Goal: Information Seeking & Learning: Learn about a topic

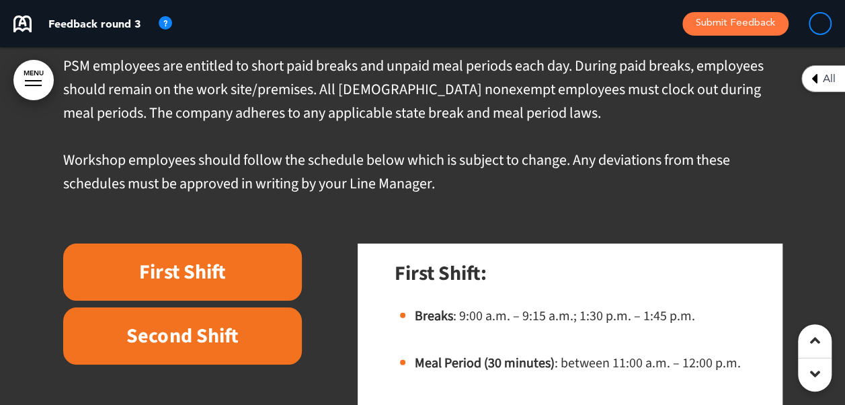
scroll to position [17019, 0]
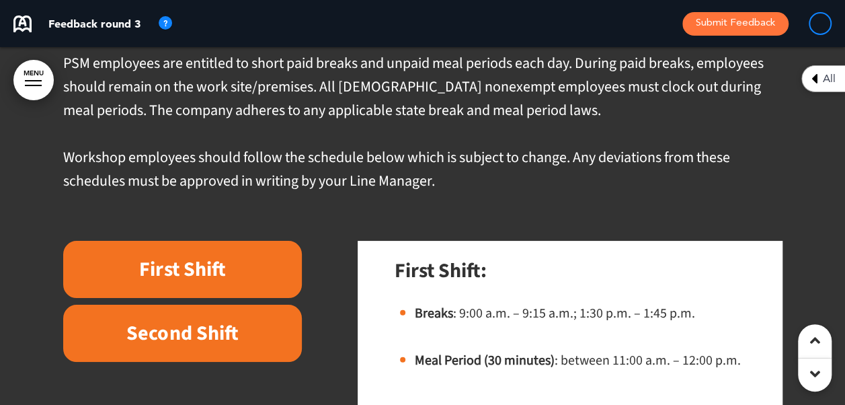
click at [364, 107] on span "PSM employees are entitled to short paid breaks and unpaid meal periods each da…" at bounding box center [413, 86] width 700 height 69
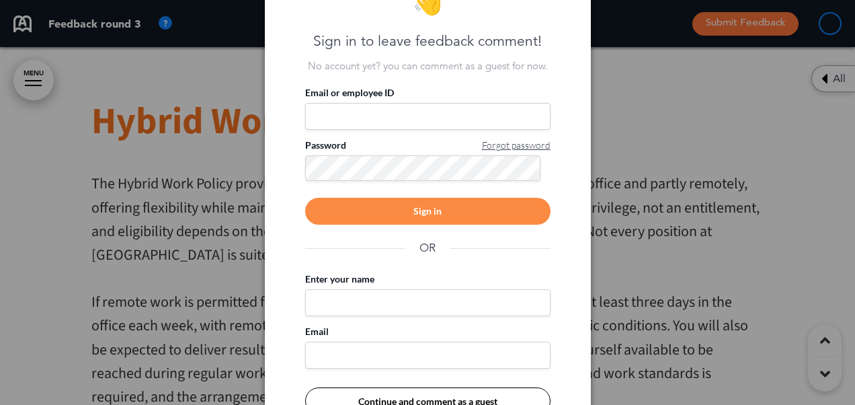
click at [605, 90] on div at bounding box center [427, 202] width 855 height 405
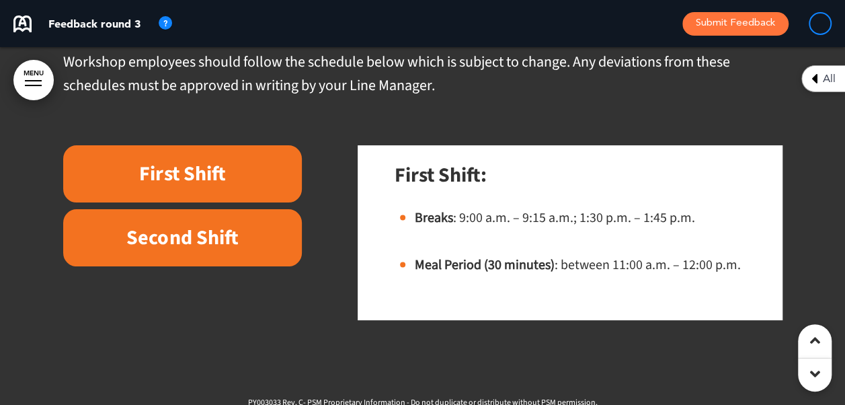
scroll to position [16105, 0]
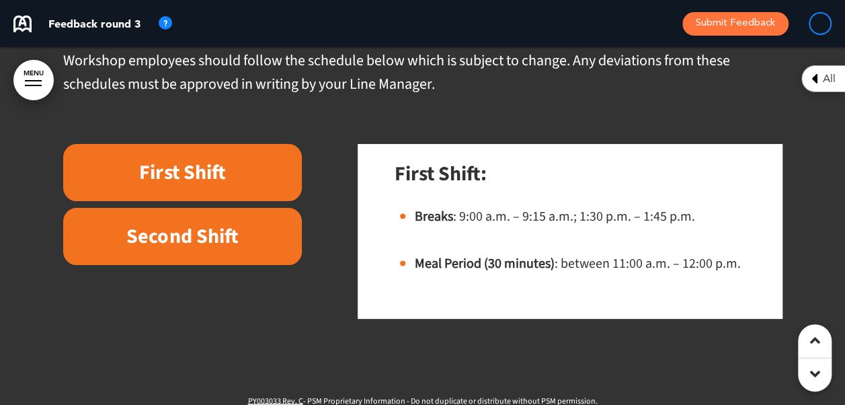
click at [224, 249] on h6 "Second Shift" at bounding box center [183, 236] width 208 height 26
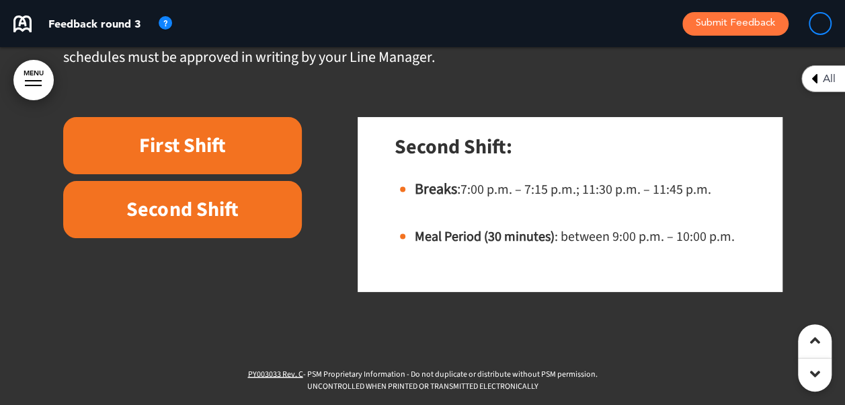
click at [224, 261] on div "First Shift Second Shift First Shift: Breaks : 9:00 a.m. – 9:15 a.m.; 1:30 p.m.…" at bounding box center [422, 204] width 719 height 175
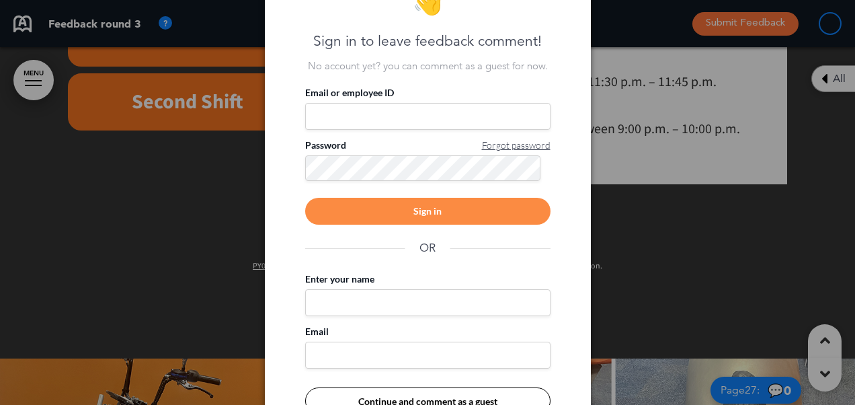
click at [224, 261] on div at bounding box center [427, 202] width 855 height 405
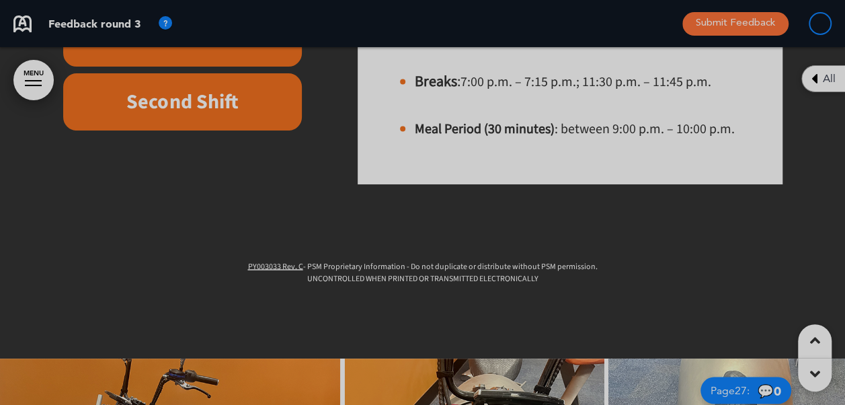
click at [224, 261] on div "**********" at bounding box center [422, 202] width 845 height 405
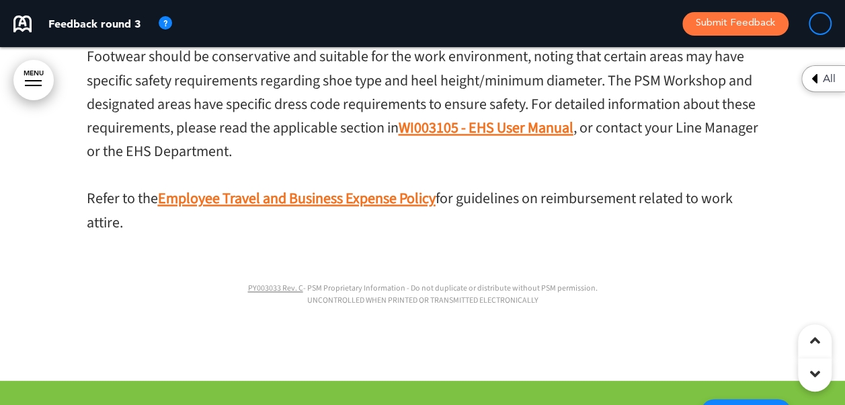
scroll to position [21214, 0]
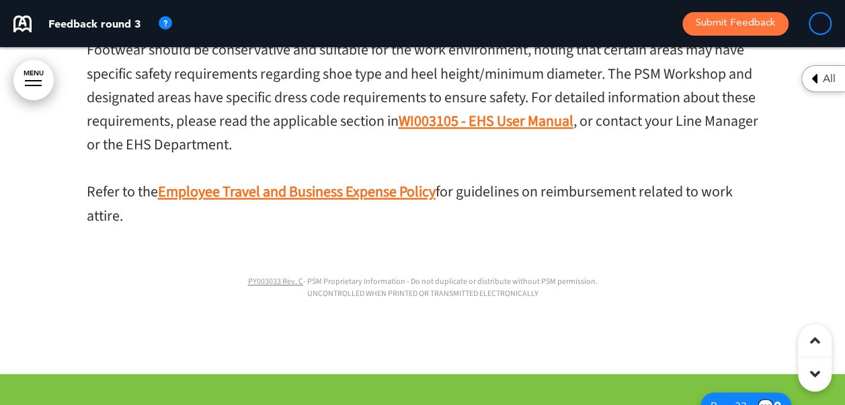
click at [202, 262] on div "PSM offers employees the flexibility of a business casual environment. However,…" at bounding box center [423, 73] width 672 height 452
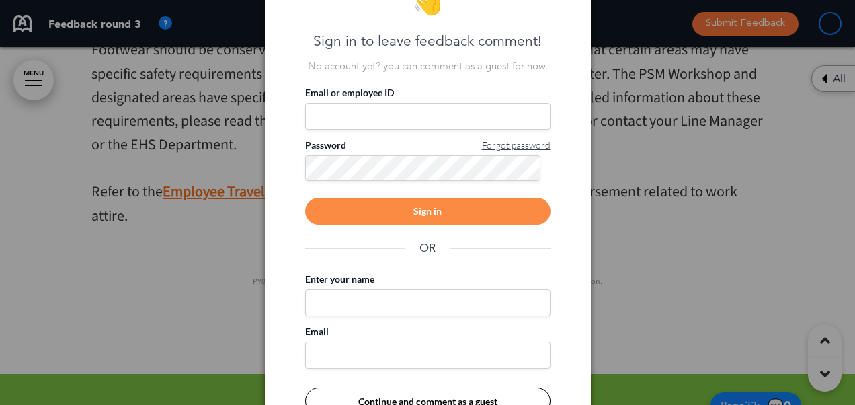
click at [200, 261] on div at bounding box center [427, 202] width 855 height 405
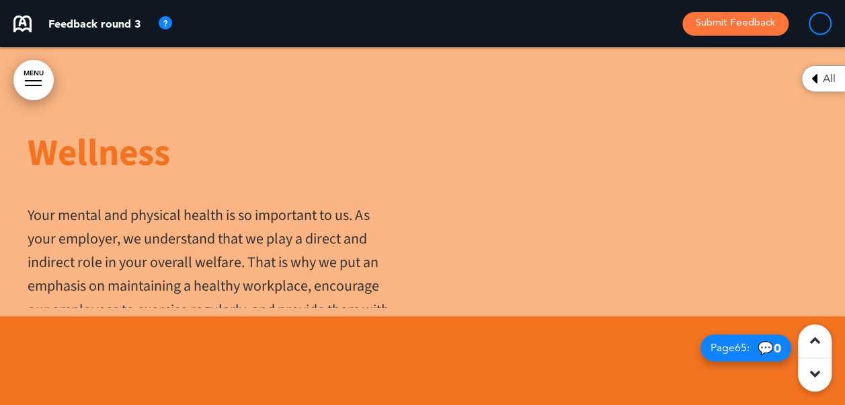
scroll to position [40572, 0]
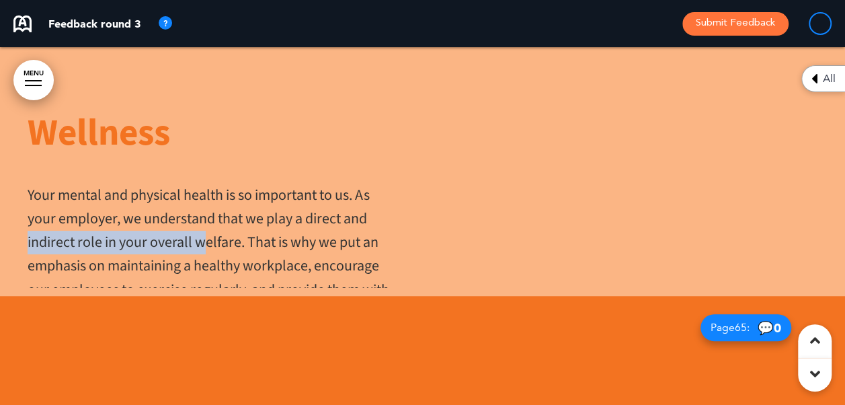
drag, startPoint x: 200, startPoint y: 261, endPoint x: 409, endPoint y: 238, distance: 209.6
click at [409, 238] on div "Wellness Your mental and physical health is so important to us. As your employe…" at bounding box center [211, 117] width 423 height 339
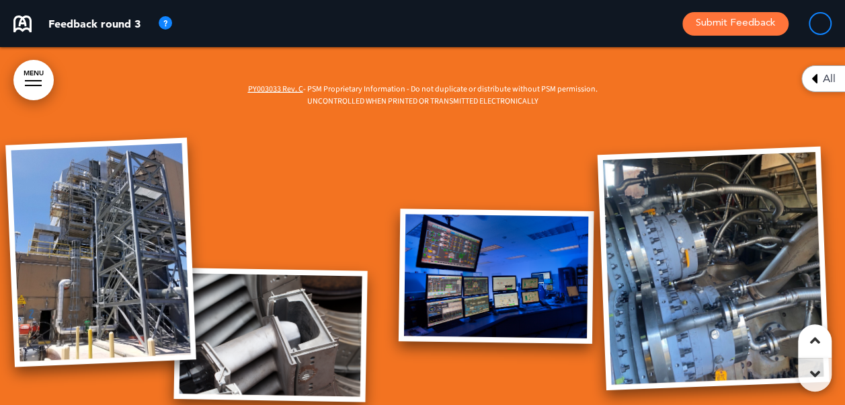
scroll to position [52666, 0]
